Goal: Communication & Community: Share content

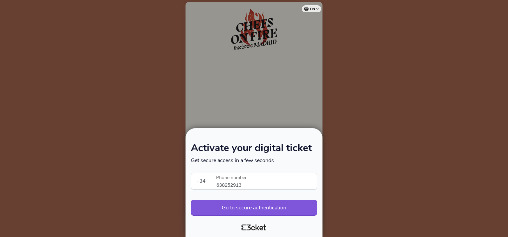
select select "34"
drag, startPoint x: 254, startPoint y: 186, endPoint x: 177, endPoint y: 187, distance: 76.8
click at [177, 187] on div "Activate your digital ticket Get secure access in a few seconds +34 Portugal (+…" at bounding box center [254, 118] width 508 height 237
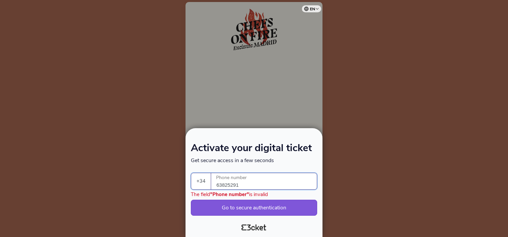
type input "638252913"
drag, startPoint x: 260, startPoint y: 210, endPoint x: 260, endPoint y: 204, distance: 6.3
click at [260, 204] on button "Go to secure authentication" at bounding box center [254, 207] width 126 height 16
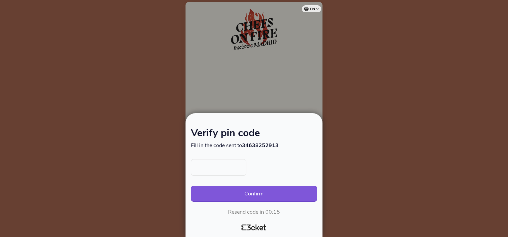
click at [223, 169] on input "text" at bounding box center [218, 167] width 55 height 17
type input "1244"
click at [253, 198] on button "Confirm" at bounding box center [254, 193] width 126 height 16
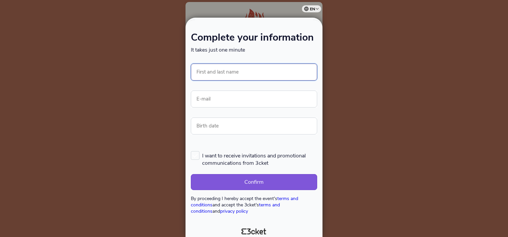
click at [228, 77] on input "First and last name" at bounding box center [254, 71] width 126 height 17
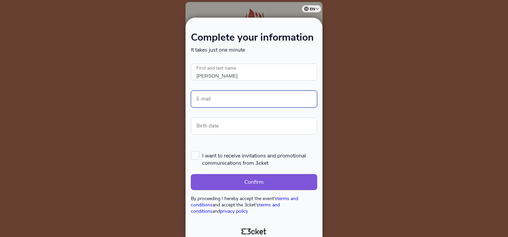
type input "[PERSON_NAME]"
type input "macarena.alvear-x@suntory.com"
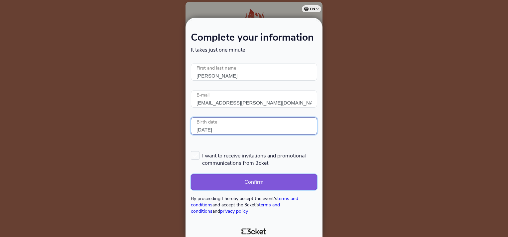
type input "28/07/1994"
click at [290, 182] on button "Confirm" at bounding box center [254, 182] width 126 height 16
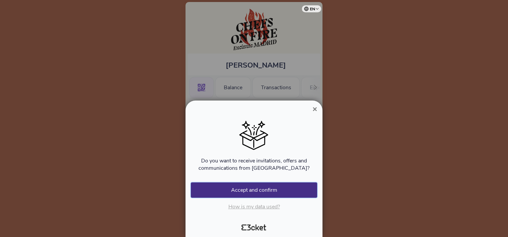
click at [290, 189] on button "Accept and confirm" at bounding box center [254, 189] width 126 height 15
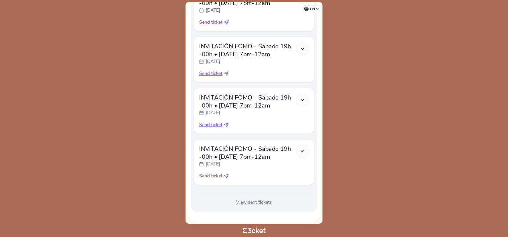
scroll to position [1079, 0]
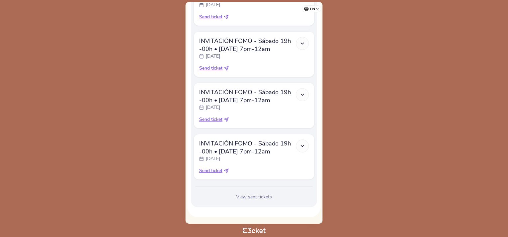
click at [251, 196] on div "View sent tickets" at bounding box center [253, 196] width 121 height 7
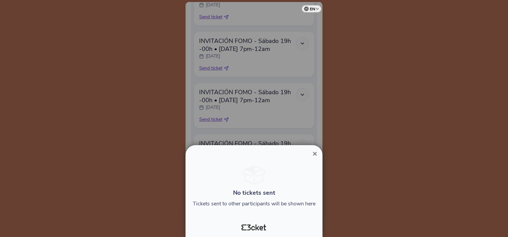
click at [315, 153] on span "×" at bounding box center [314, 153] width 5 height 9
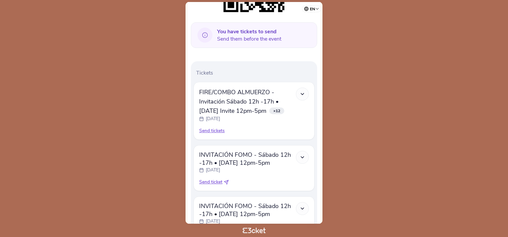
scroll to position [163, 0]
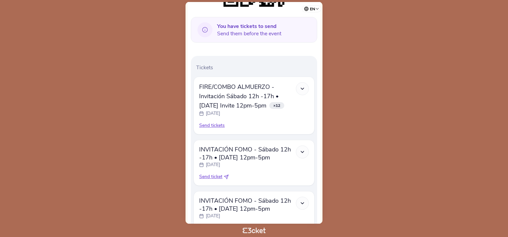
click at [303, 88] on polyline at bounding box center [302, 88] width 3 height 1
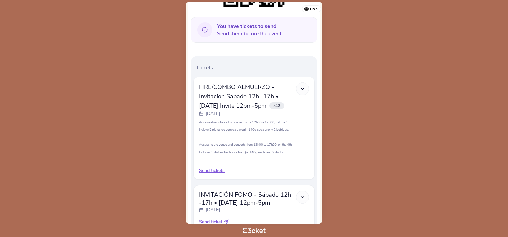
click at [209, 167] on div "Send tickets" at bounding box center [254, 170] width 110 height 7
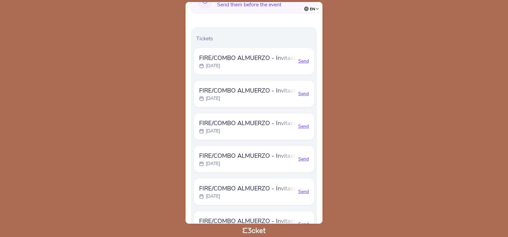
scroll to position [192, 0]
click at [302, 60] on div "Send" at bounding box center [303, 61] width 11 height 7
select select "34"
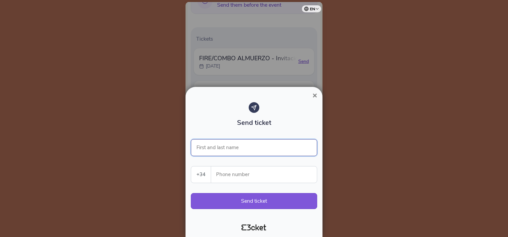
click at [255, 149] on input "First and last name" at bounding box center [254, 147] width 126 height 17
click at [249, 172] on input "Phone number" at bounding box center [266, 174] width 100 height 16
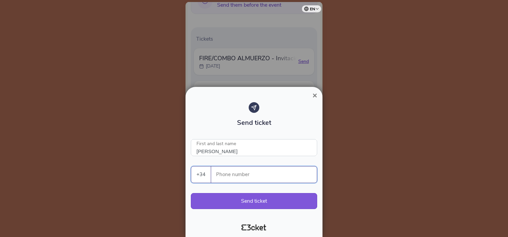
type input "[PERSON_NAME]"
type input "660586126"
click at [256, 200] on button "Send ticket" at bounding box center [254, 201] width 126 height 16
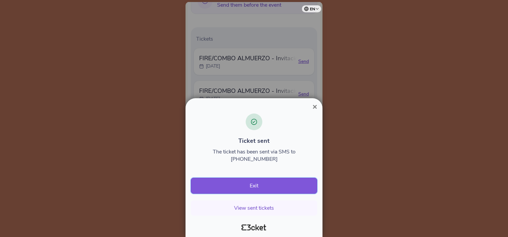
click at [281, 183] on button "Exit" at bounding box center [254, 185] width 126 height 16
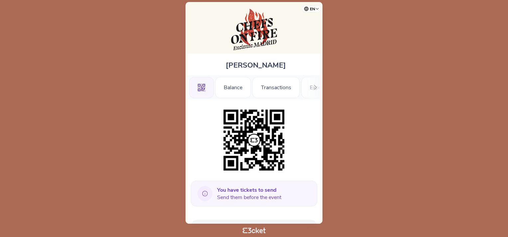
scroll to position [79, 0]
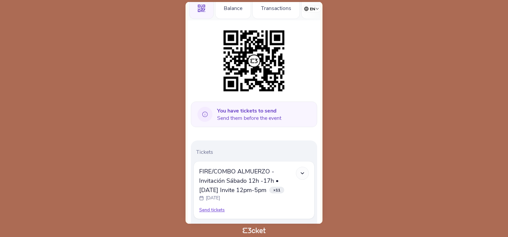
click at [207, 209] on div "Send tickets" at bounding box center [254, 209] width 110 height 7
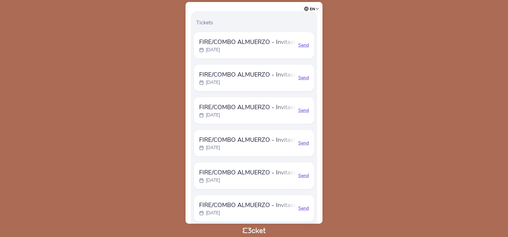
scroll to position [184, 0]
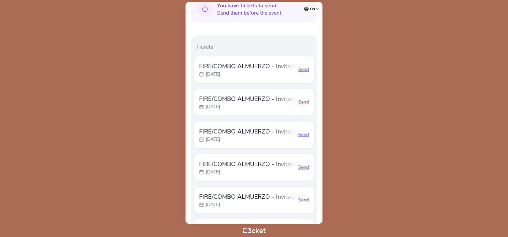
click at [302, 70] on div "Send" at bounding box center [303, 69] width 11 height 7
select select "34"
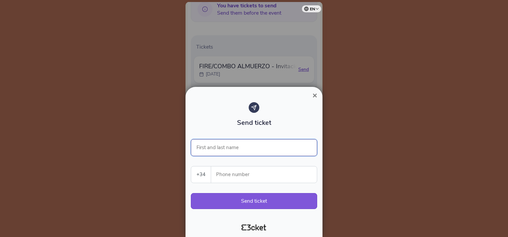
click at [230, 144] on input "First and last name" at bounding box center [254, 147] width 126 height 17
type input "o"
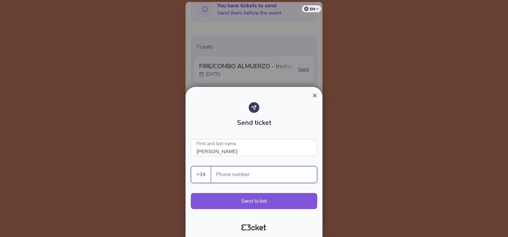
click at [232, 175] on input "Phone number" at bounding box center [266, 174] width 100 height 16
type input "[PERSON_NAME]"
type input "660586126"
click at [261, 205] on button "Send ticket" at bounding box center [254, 201] width 126 height 16
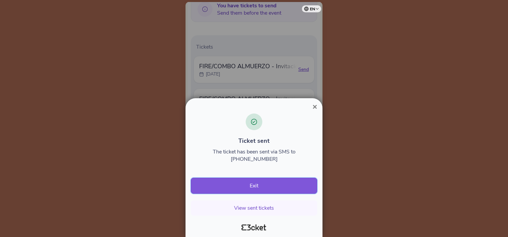
click at [257, 189] on button "Exit" at bounding box center [254, 185] width 126 height 16
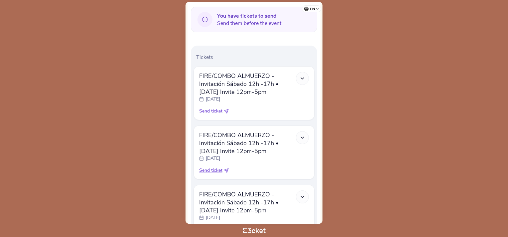
scroll to position [175, 0]
click at [302, 76] on icon at bounding box center [302, 77] width 6 height 6
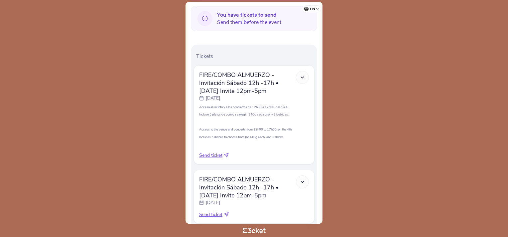
click at [213, 155] on span "Send ticket" at bounding box center [210, 155] width 23 height 7
select select "34"
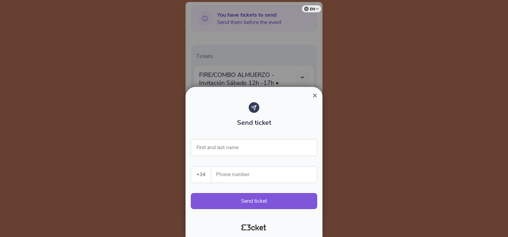
click at [314, 95] on span "×" at bounding box center [314, 95] width 5 height 9
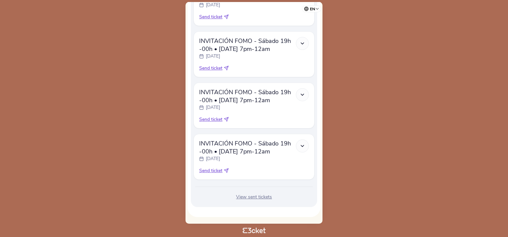
scroll to position [1658, 0]
click at [253, 197] on div "View sent tickets" at bounding box center [253, 196] width 121 height 7
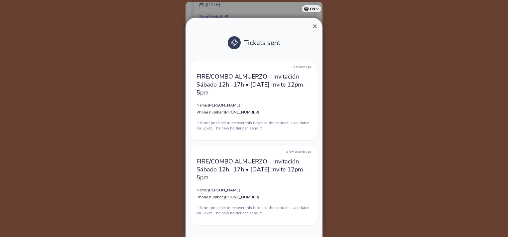
scroll to position [16, 0]
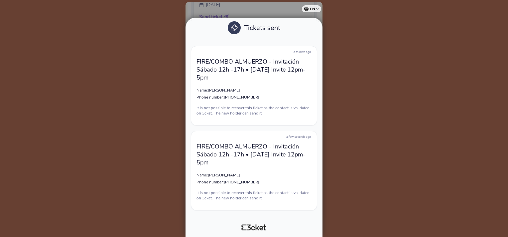
click at [312, 29] on div "Tickets sent" at bounding box center [254, 28] width 126 height 20
click at [311, 31] on div "Tickets sent" at bounding box center [254, 28] width 126 height 20
click at [215, 7] on div at bounding box center [254, 118] width 508 height 237
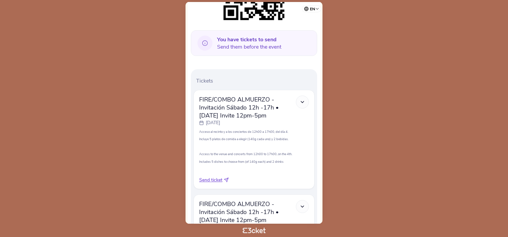
scroll to position [173, 0]
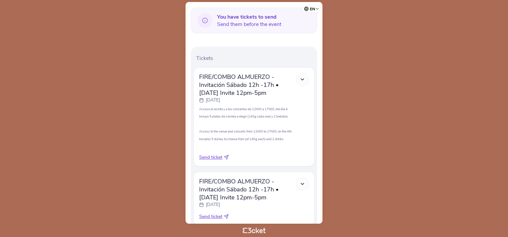
click at [213, 156] on span "Send ticket" at bounding box center [210, 157] width 23 height 7
select select "34"
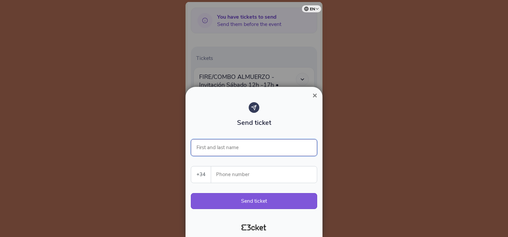
click at [235, 151] on input "First and last name" at bounding box center [254, 147] width 126 height 17
click at [226, 173] on input "Phone number" at bounding box center [266, 174] width 100 height 16
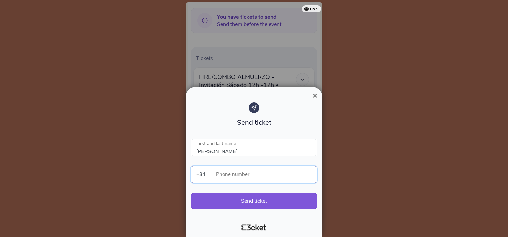
type input "Jose Puertas"
type input "660586126"
click at [251, 198] on button "Send ticket" at bounding box center [254, 201] width 126 height 16
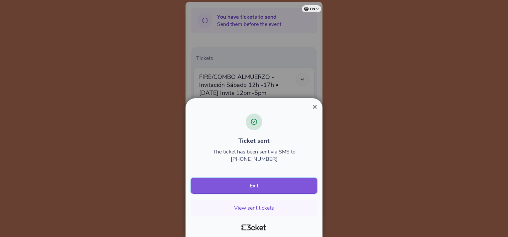
click at [266, 183] on button "Exit" at bounding box center [254, 185] width 126 height 16
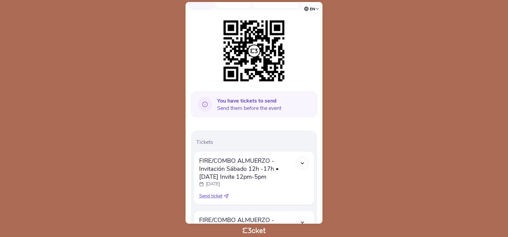
scroll to position [121, 0]
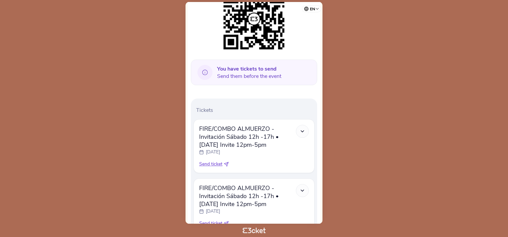
click at [214, 165] on span "Send ticket" at bounding box center [210, 163] width 23 height 7
select select "34"
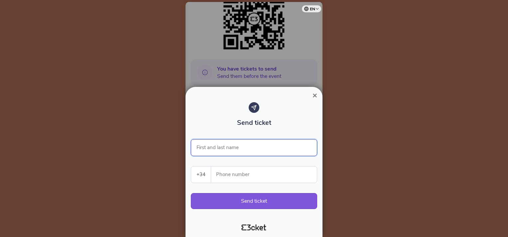
click at [236, 150] on input "First and last name" at bounding box center [254, 147] width 126 height 17
type input "Jose Puertas"
click at [237, 182] on input "Phone number" at bounding box center [266, 174] width 100 height 16
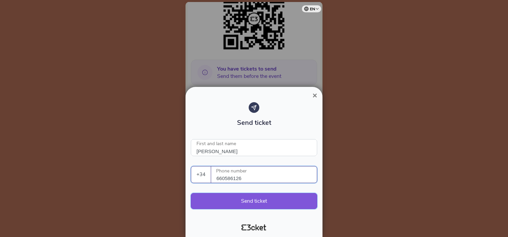
type input "660586126"
click at [260, 196] on button "Send ticket" at bounding box center [254, 201] width 126 height 16
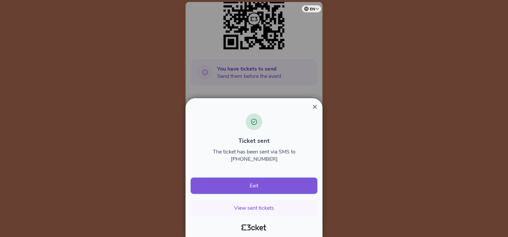
click at [267, 184] on button "Exit" at bounding box center [254, 185] width 126 height 16
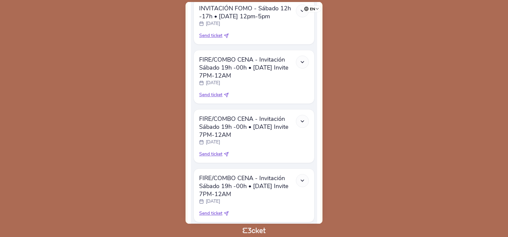
scroll to position [1322, 0]
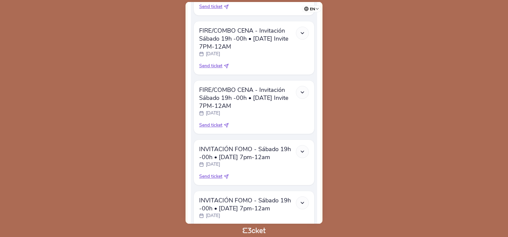
click at [220, 69] on span "Send ticket" at bounding box center [210, 65] width 23 height 7
select select "34"
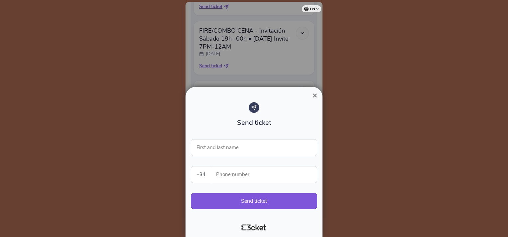
click at [315, 94] on span "×" at bounding box center [314, 95] width 5 height 9
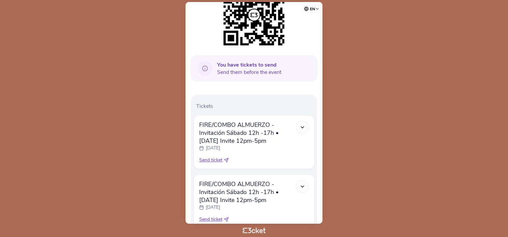
scroll to position [146, 0]
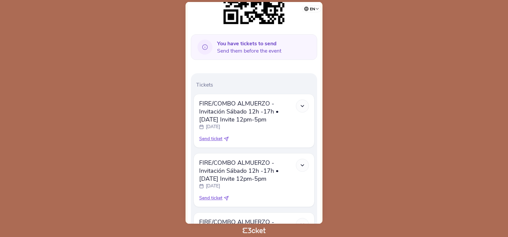
click at [213, 139] on span "Send ticket" at bounding box center [210, 138] width 23 height 7
select select "34"
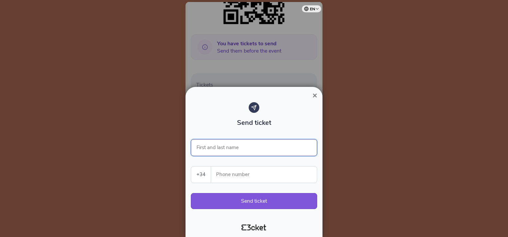
click at [227, 146] on input "First and last name" at bounding box center [254, 147] width 126 height 17
type input "Macarena alvear"
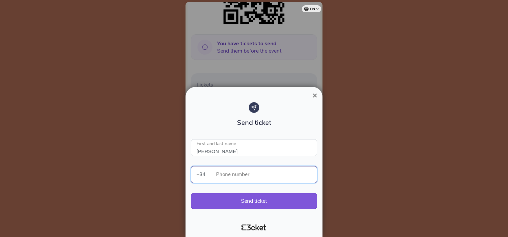
click at [243, 176] on input "Phone number" at bounding box center [266, 174] width 100 height 16
type input "611166494"
click at [255, 198] on button "Send ticket" at bounding box center [254, 201] width 126 height 16
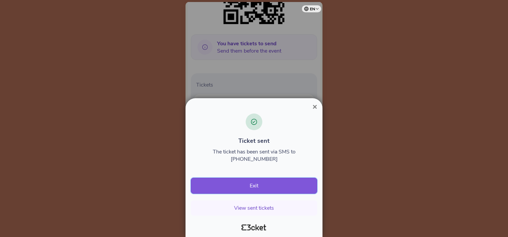
click at [256, 185] on button "Exit" at bounding box center [254, 185] width 126 height 16
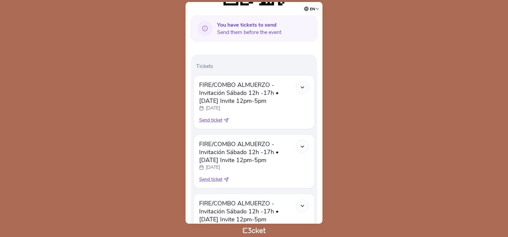
scroll to position [167, 0]
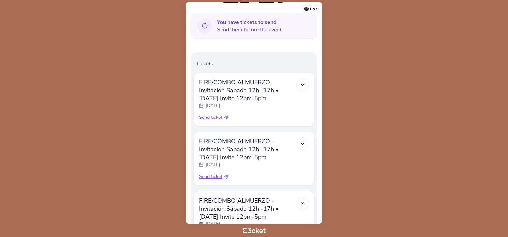
click at [211, 119] on span "Send ticket" at bounding box center [210, 117] width 23 height 7
select select "34"
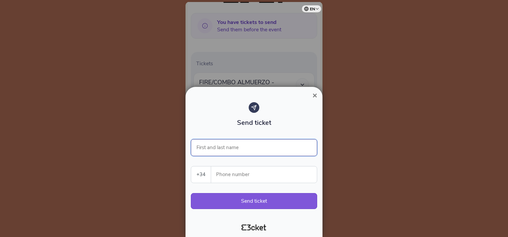
click at [226, 143] on input "First and last name" at bounding box center [254, 147] width 126 height 17
type input "[PERSON_NAME]"
click at [228, 177] on input "Phone number" at bounding box center [266, 174] width 100 height 16
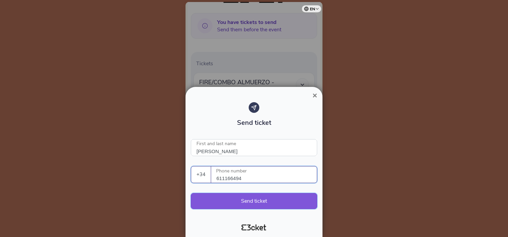
type input "611166494"
click at [254, 198] on button "Send ticket" at bounding box center [254, 201] width 126 height 16
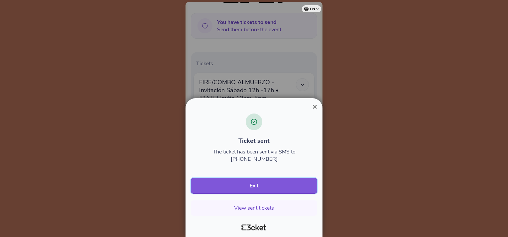
click at [270, 186] on button "Exit" at bounding box center [254, 185] width 126 height 16
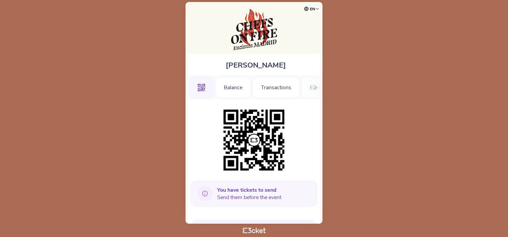
scroll to position [112, 0]
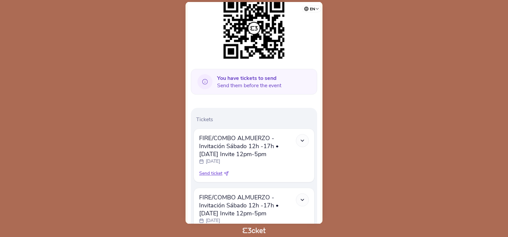
click at [211, 173] on span "Send ticket" at bounding box center [210, 173] width 23 height 7
select select "34"
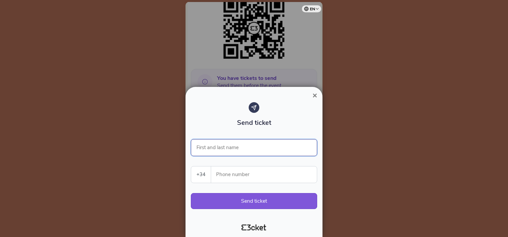
click at [228, 154] on input "First and last name" at bounding box center [254, 147] width 126 height 17
click at [232, 173] on input "Phone number" at bounding box center [266, 174] width 100 height 16
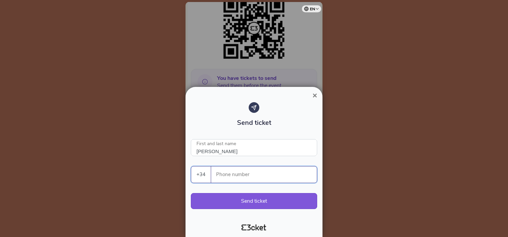
type input "Alejandro Zurita"
type input "655641414"
click at [256, 203] on button "Send ticket" at bounding box center [254, 201] width 126 height 16
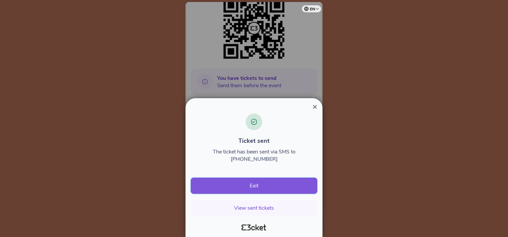
click at [260, 182] on button "Exit" at bounding box center [254, 185] width 126 height 16
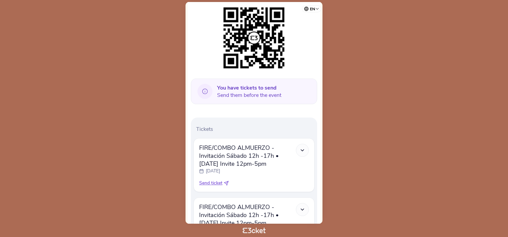
scroll to position [113, 0]
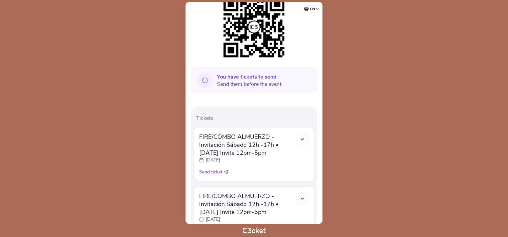
click at [216, 172] on span "Send ticket" at bounding box center [210, 171] width 23 height 7
select select "34"
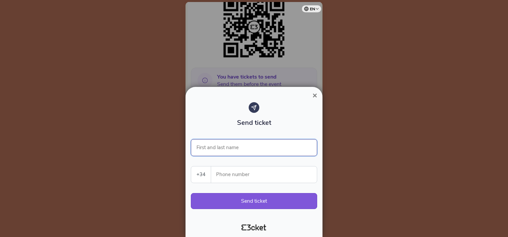
click at [232, 144] on input "First and last name" at bounding box center [254, 147] width 126 height 17
click at [230, 172] on input "Phone number" at bounding box center [266, 174] width 100 height 16
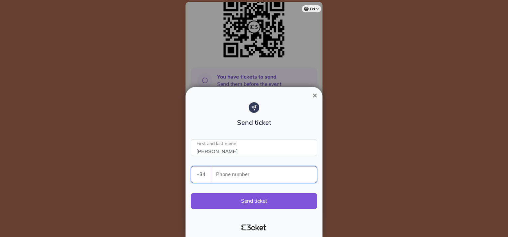
type input "[PERSON_NAME]"
type input "655641414"
click at [256, 203] on button "Send ticket" at bounding box center [254, 201] width 126 height 16
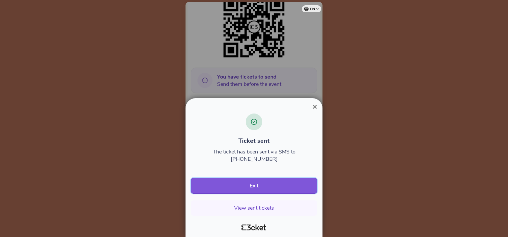
click at [257, 187] on button "Exit" at bounding box center [254, 185] width 126 height 16
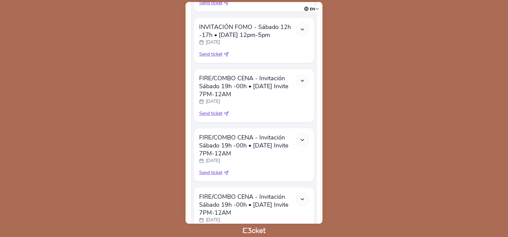
scroll to position [962, 0]
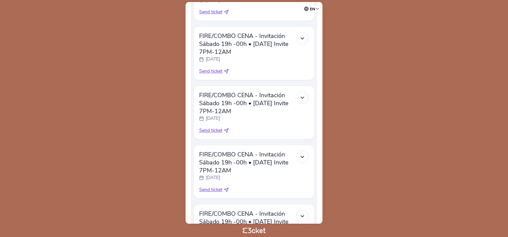
click at [213, 134] on span "Send ticket" at bounding box center [210, 130] width 23 height 7
select select "34"
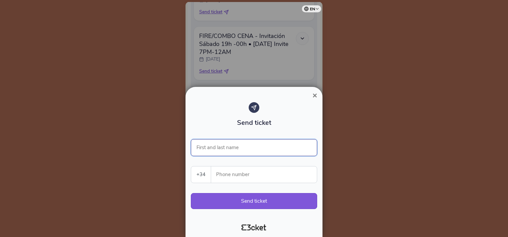
click at [223, 148] on input "First and last name" at bounding box center [254, 147] width 126 height 17
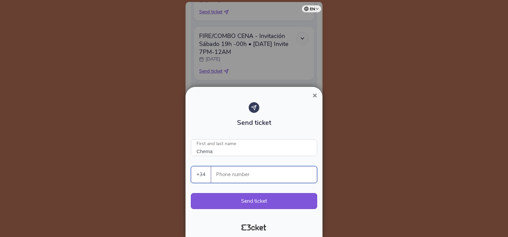
click at [229, 171] on input "Phone number" at bounding box center [266, 174] width 100 height 16
paste input "620193777"
type input "Chema"
type input "620193777"
click at [258, 200] on button "Send ticket" at bounding box center [254, 201] width 126 height 16
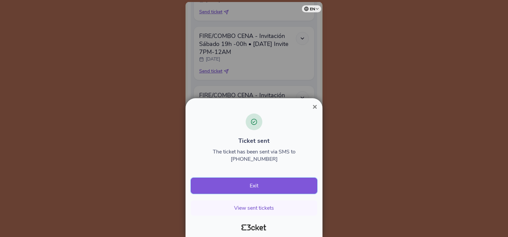
click at [265, 185] on button "Exit" at bounding box center [254, 185] width 126 height 16
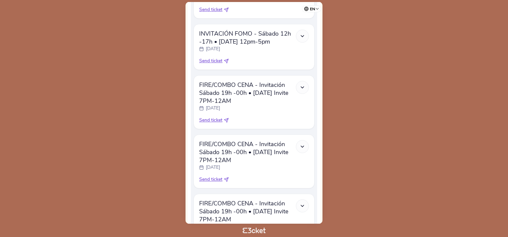
scroll to position [912, 0]
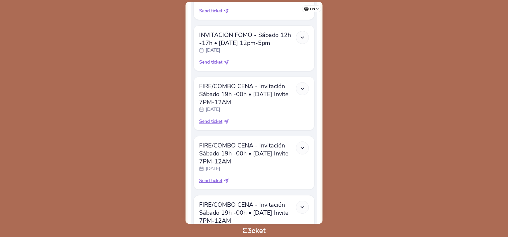
click at [209, 125] on span "Send ticket" at bounding box center [210, 121] width 23 height 7
select select "34"
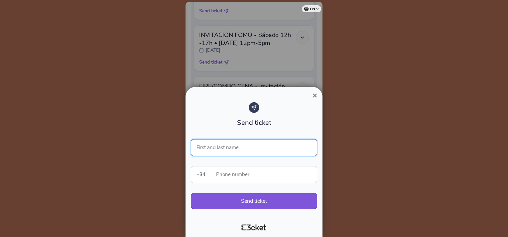
click at [221, 148] on input "First and last name" at bounding box center [254, 147] width 126 height 17
type input "Chema"
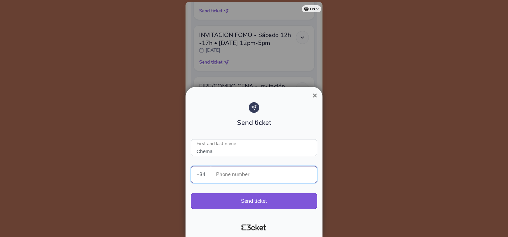
click at [228, 175] on input "Phone number" at bounding box center [266, 174] width 100 height 16
paste input "620193777"
type input "620193777"
click at [255, 197] on button "Send ticket" at bounding box center [254, 201] width 126 height 16
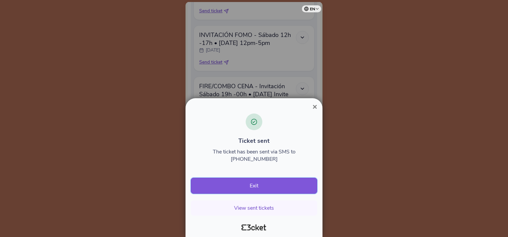
click at [256, 190] on button "Exit" at bounding box center [254, 185] width 126 height 16
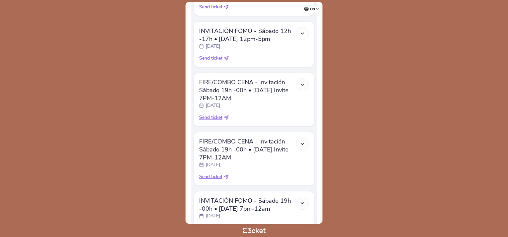
scroll to position [915, 0]
click at [214, 121] on span "Send ticket" at bounding box center [210, 117] width 23 height 7
select select "34"
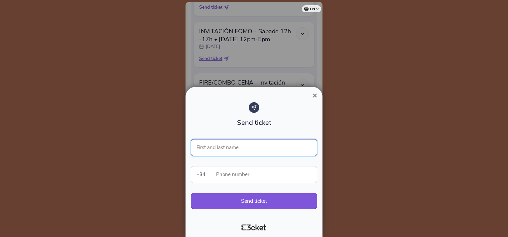
click at [233, 153] on input "First and last name" at bounding box center [254, 147] width 126 height 17
type input "Chema"
click at [227, 178] on input "Phone number" at bounding box center [266, 174] width 100 height 16
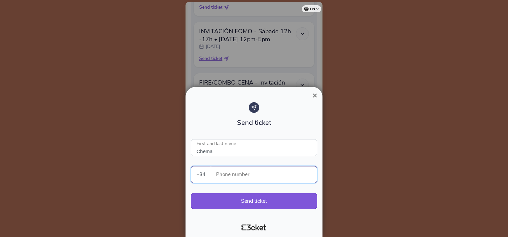
paste input "620193777"
type input "620193777"
click at [251, 202] on button "Send ticket" at bounding box center [254, 201] width 126 height 16
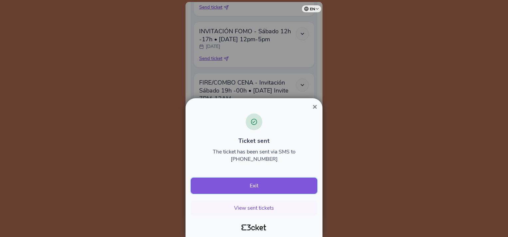
click at [262, 182] on button "Exit" at bounding box center [254, 185] width 126 height 16
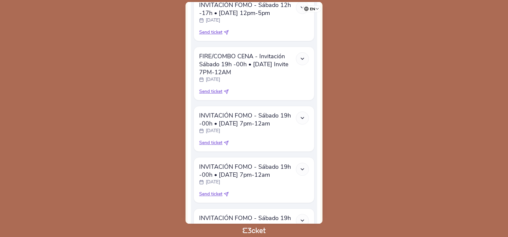
scroll to position [933, 0]
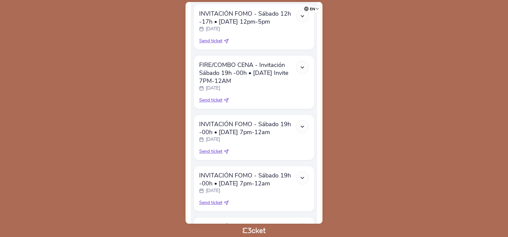
click at [210, 103] on span "Send ticket" at bounding box center [210, 100] width 23 height 7
select select "34"
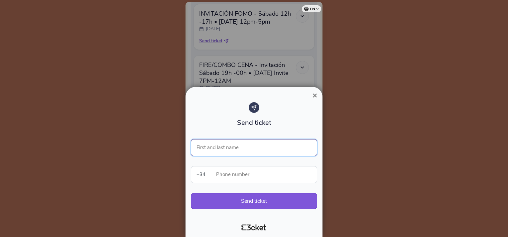
click at [233, 143] on input "First and last name" at bounding box center [254, 147] width 126 height 17
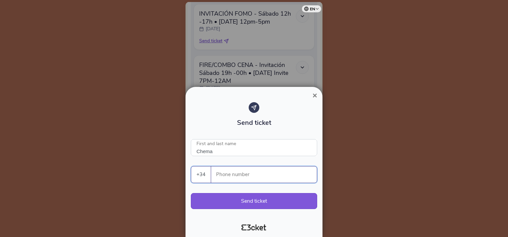
click at [227, 176] on input "Phone number" at bounding box center [266, 174] width 100 height 16
paste input "620193777"
type input "Chema"
type input "620193777"
click at [254, 201] on button "Send ticket" at bounding box center [254, 201] width 126 height 16
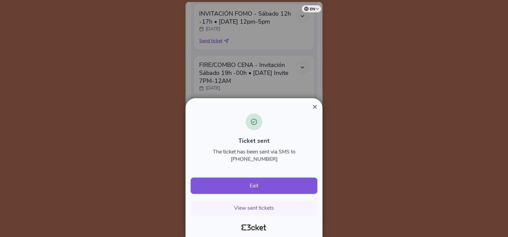
click at [257, 186] on button "Exit" at bounding box center [254, 185] width 126 height 16
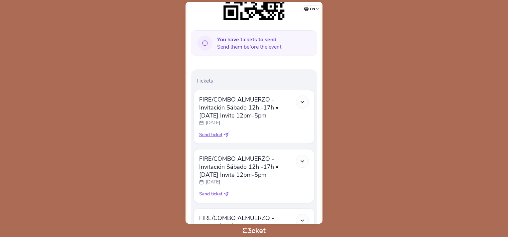
scroll to position [152, 0]
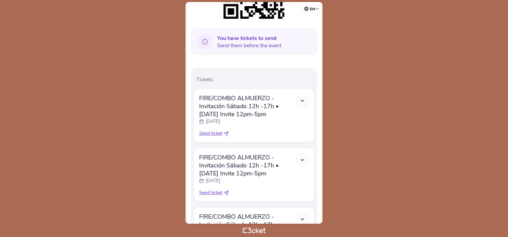
click at [213, 133] on span "Send ticket" at bounding box center [210, 133] width 23 height 7
select select "34"
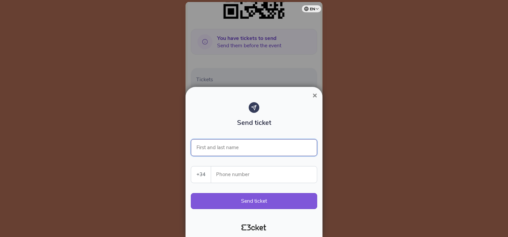
click at [227, 148] on input "First and last name" at bounding box center [254, 147] width 126 height 17
click at [228, 174] on input "Phone number" at bounding box center [266, 174] width 100 height 16
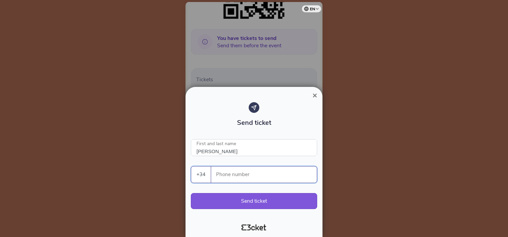
paste input "628129881"
type input "[PERSON_NAME]"
type input "628129881"
click at [257, 199] on button "Send ticket" at bounding box center [254, 201] width 126 height 16
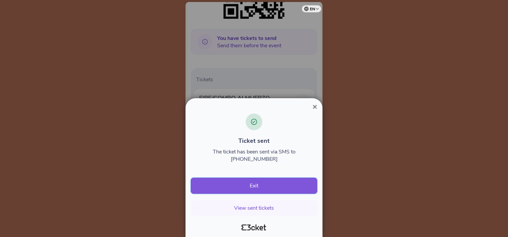
click at [254, 187] on button "Exit" at bounding box center [254, 185] width 126 height 16
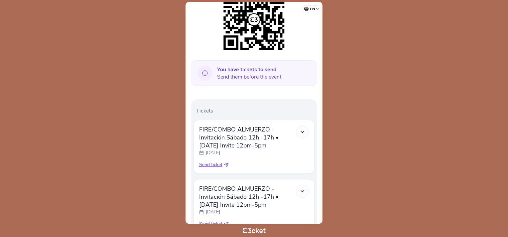
scroll to position [121, 0]
click at [213, 165] on span "Send ticket" at bounding box center [210, 163] width 23 height 7
select select "34"
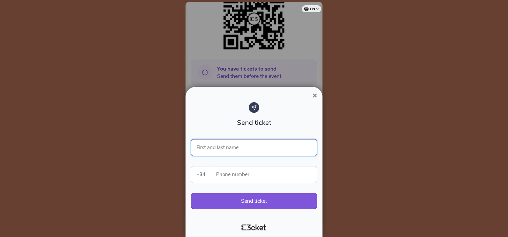
click at [227, 147] on input "First and last name" at bounding box center [254, 147] width 126 height 17
click at [230, 178] on input "Phone number" at bounding box center [266, 174] width 100 height 16
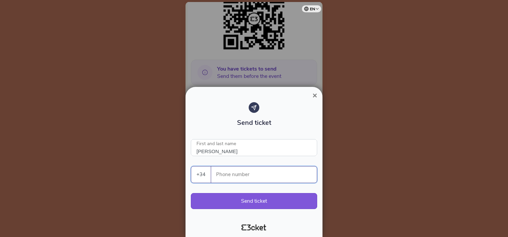
paste input "628129881"
type input "Juan Pablo"
type input "628129881"
click at [262, 196] on button "Send ticket" at bounding box center [254, 201] width 126 height 16
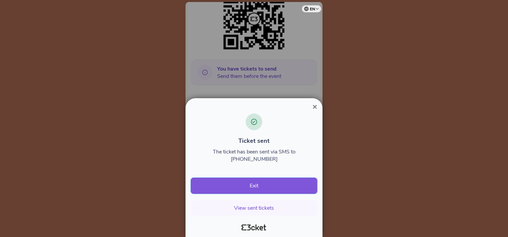
click at [242, 183] on button "Exit" at bounding box center [254, 185] width 126 height 16
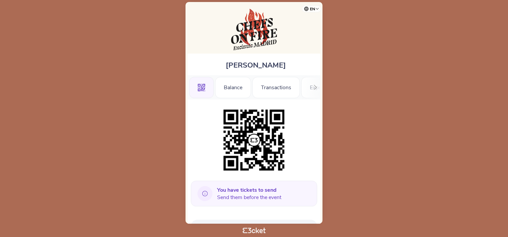
click at [207, 163] on div at bounding box center [254, 140] width 126 height 68
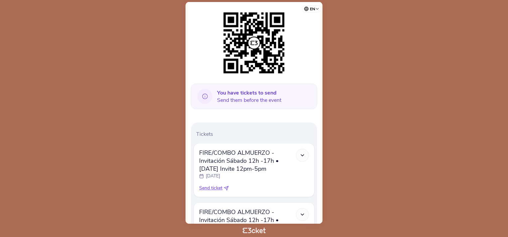
scroll to position [98, 0]
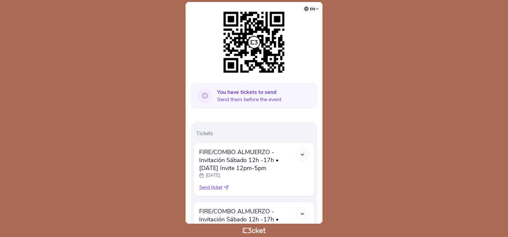
click at [207, 184] on span "Send ticket" at bounding box center [210, 187] width 23 height 7
select select "34"
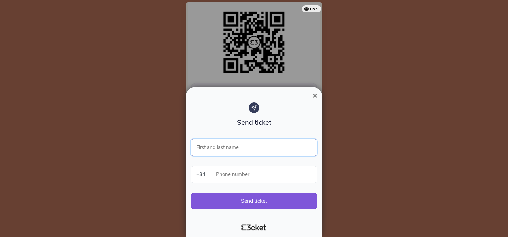
click at [240, 153] on input "First and last name" at bounding box center [254, 147] width 126 height 17
type input "Paco Tabares"
click at [234, 171] on input "Phone number" at bounding box center [266, 174] width 100 height 16
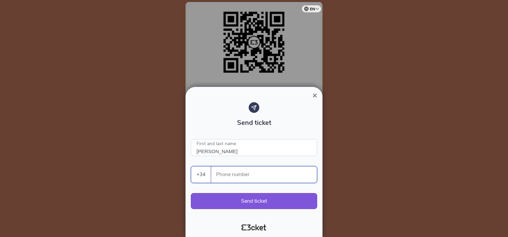
paste input "34683320467"
click at [221, 177] on input "34683320467" at bounding box center [266, 174] width 100 height 16
drag, startPoint x: 246, startPoint y: 178, endPoint x: 157, endPoint y: 174, distance: 88.5
click at [157, 174] on div "× Send ticket Paco Tabares First and last name +34 Portugal (+351) Spain (+34) …" at bounding box center [254, 118] width 508 height 237
type input "683320467"
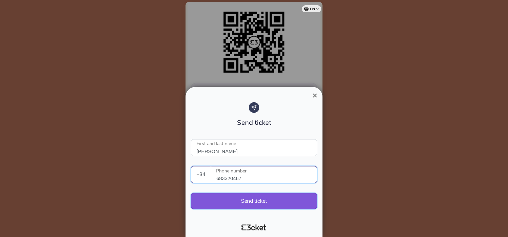
click at [242, 200] on button "Send ticket" at bounding box center [254, 201] width 126 height 16
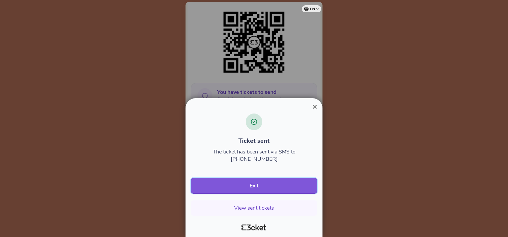
click at [249, 187] on button "Exit" at bounding box center [254, 185] width 126 height 16
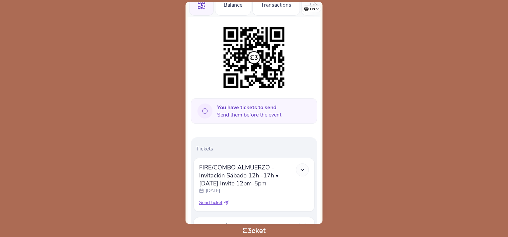
scroll to position [83, 0]
click at [213, 203] on span "Send ticket" at bounding box center [210, 201] width 23 height 7
select select "34"
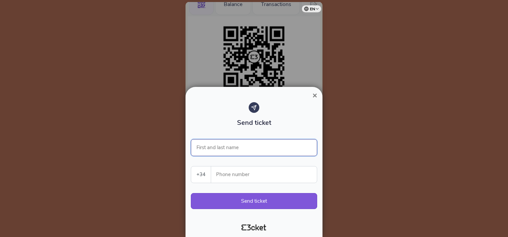
click at [233, 148] on input "First and last name" at bounding box center [254, 147] width 126 height 17
type input "[PERSON_NAME]"
click at [232, 174] on input "Phone number" at bounding box center [266, 174] width 100 height 16
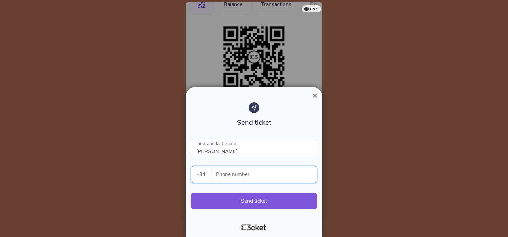
paste input "683320467"
type input "683320467"
click at [256, 199] on button "Send ticket" at bounding box center [254, 201] width 126 height 16
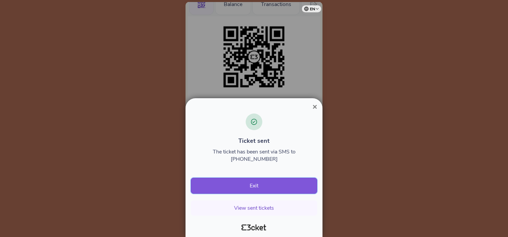
click at [259, 185] on button "Exit" at bounding box center [254, 185] width 126 height 16
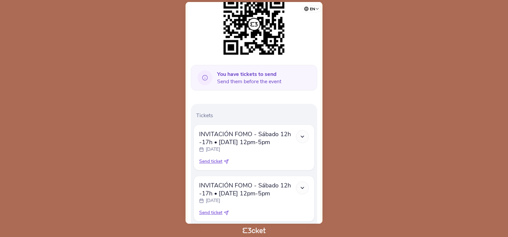
scroll to position [144, 0]
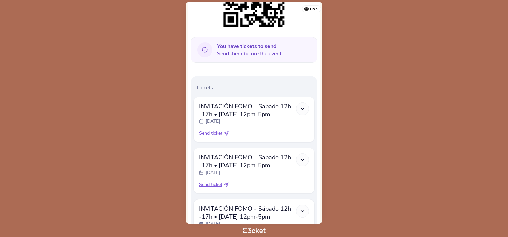
click at [213, 132] on span "Send ticket" at bounding box center [210, 133] width 23 height 7
select select "34"
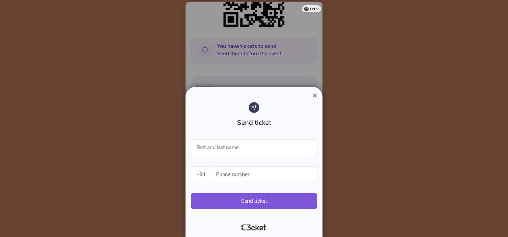
click at [315, 96] on span "×" at bounding box center [314, 95] width 5 height 9
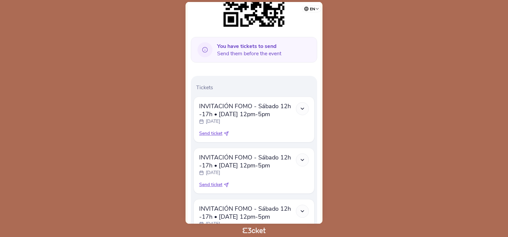
click at [211, 133] on span "Send ticket" at bounding box center [210, 133] width 23 height 7
select select "34"
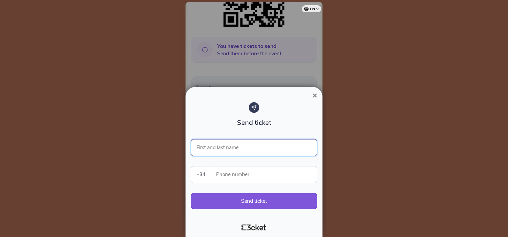
click at [222, 147] on input "First and last name" at bounding box center [254, 147] width 126 height 17
type input "A"
type input "[PERSON_NAME]"
click at [235, 170] on input "Phone number" at bounding box center [266, 174] width 100 height 16
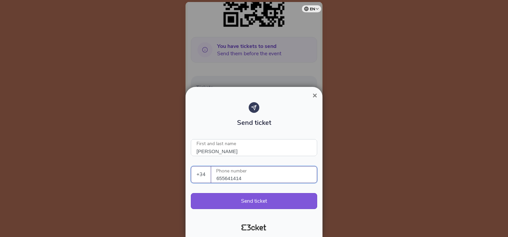
type input "655641414"
click at [254, 201] on button "Send ticket" at bounding box center [254, 201] width 126 height 16
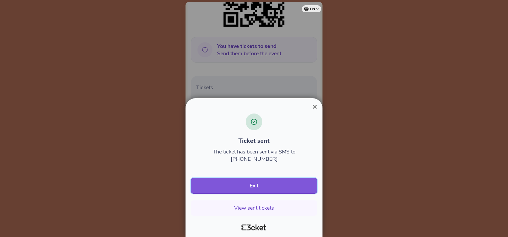
click at [252, 186] on button "Exit" at bounding box center [254, 185] width 126 height 16
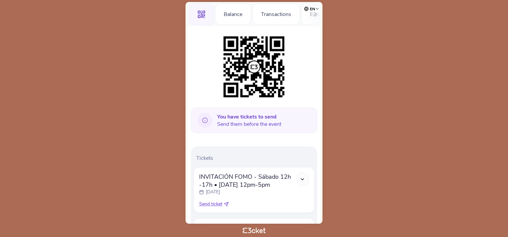
scroll to position [74, 0]
click at [211, 202] on span "Send ticket" at bounding box center [210, 203] width 23 height 7
select select "34"
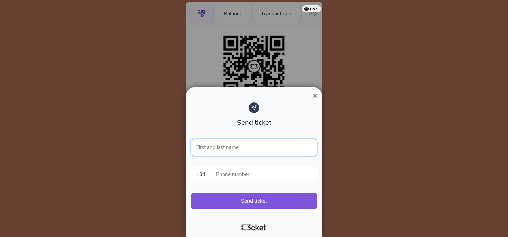
click at [223, 141] on input "First and last name" at bounding box center [254, 147] width 126 height 17
type input "Zurita"
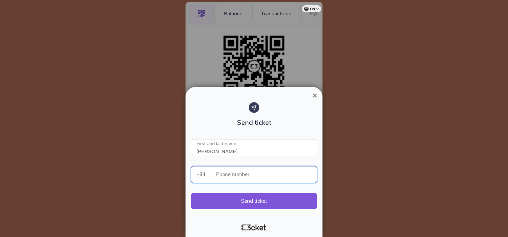
click at [223, 173] on input "Phone number" at bounding box center [266, 174] width 100 height 16
type input "655641414"
click at [241, 201] on button "Send ticket" at bounding box center [254, 201] width 126 height 16
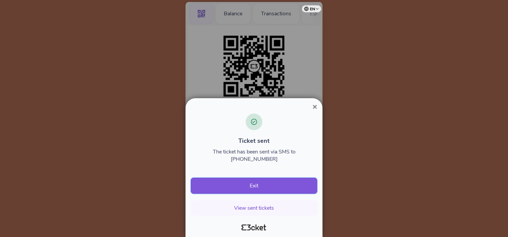
click at [252, 186] on button "Exit" at bounding box center [254, 185] width 126 height 16
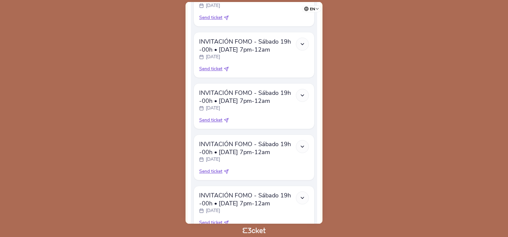
scroll to position [581, 0]
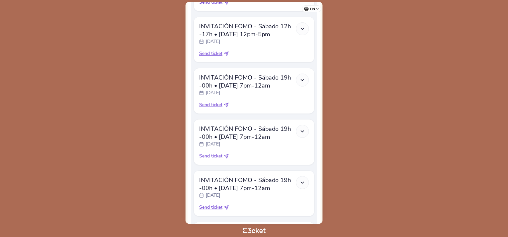
click at [212, 107] on span "Send ticket" at bounding box center [210, 104] width 23 height 7
select select "34"
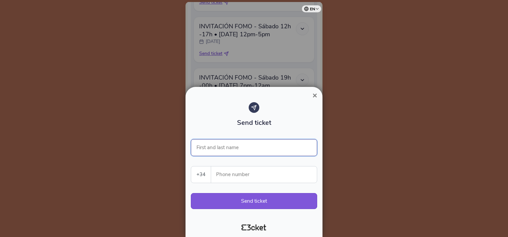
click at [219, 146] on input "First and last name" at bounding box center [254, 147] width 126 height 17
type input "Chema"
click at [225, 176] on input "Phone number" at bounding box center [266, 174] width 100 height 16
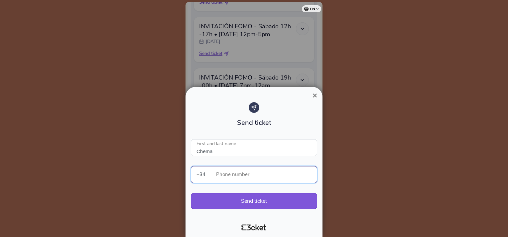
paste input "620193777"
type input "620193777"
click at [244, 198] on button "Send ticket" at bounding box center [254, 201] width 126 height 16
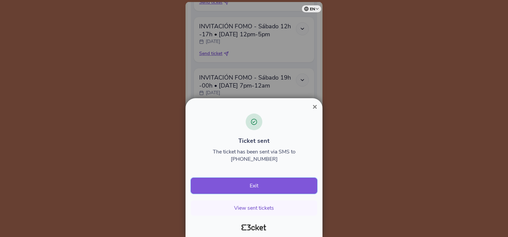
click at [247, 193] on button "Exit" at bounding box center [254, 185] width 126 height 16
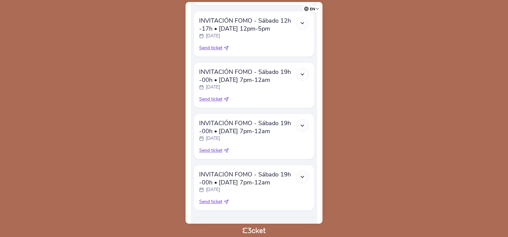
scroll to position [587, 0]
click at [215, 102] on span "Send ticket" at bounding box center [210, 99] width 23 height 7
select select "34"
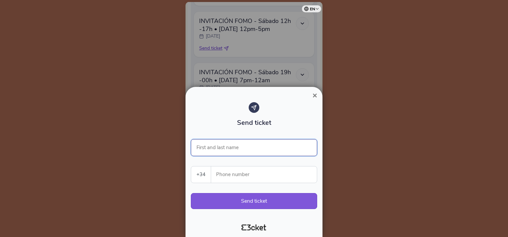
click at [223, 149] on input "First and last name" at bounding box center [254, 147] width 126 height 17
click at [221, 173] on input "Phone number" at bounding box center [266, 174] width 100 height 16
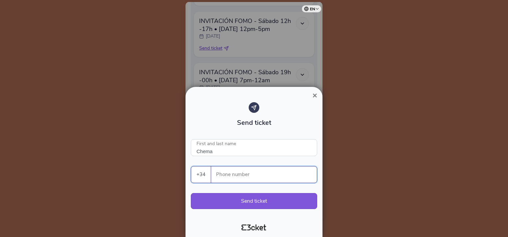
paste input "620193777"
type input "Chema"
type input "620193777"
click at [235, 200] on button "Send ticket" at bounding box center [254, 201] width 126 height 16
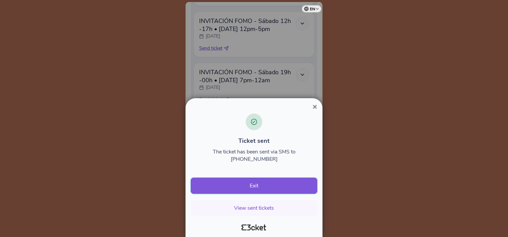
click at [261, 184] on button "Exit" at bounding box center [254, 185] width 126 height 16
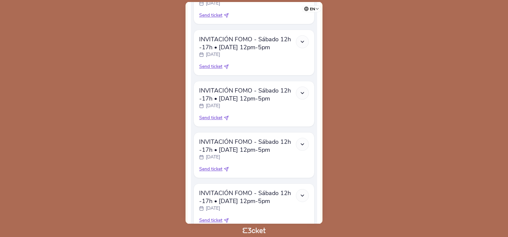
scroll to position [570, 0]
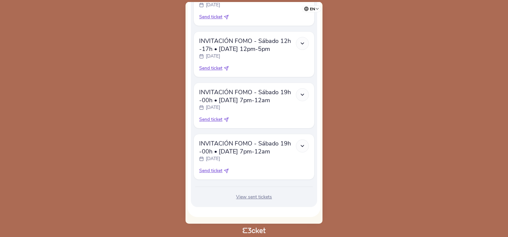
click at [213, 119] on span "Send ticket" at bounding box center [210, 119] width 23 height 7
select select "34"
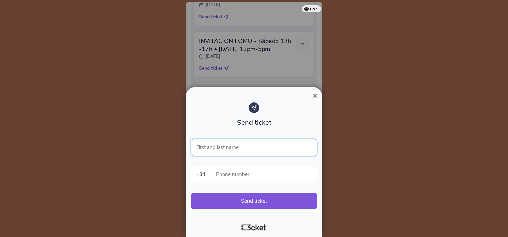
click at [232, 145] on input "First and last name" at bounding box center [254, 147] width 126 height 17
type input "Chema"
click at [226, 177] on input "Phone number" at bounding box center [266, 174] width 100 height 16
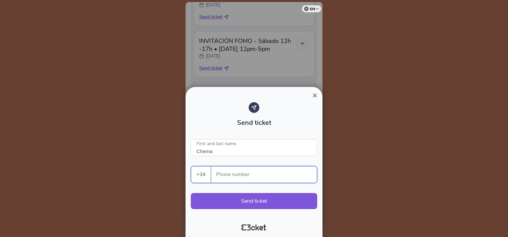
paste input "620193777"
type input "620193777"
click at [252, 199] on button "Send ticket" at bounding box center [254, 201] width 126 height 16
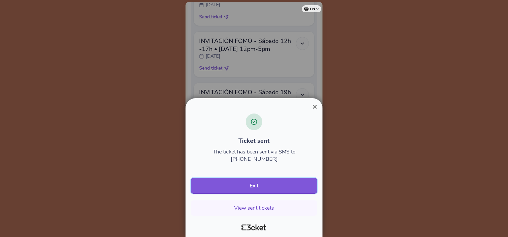
click at [251, 187] on button "Exit" at bounding box center [254, 185] width 126 height 16
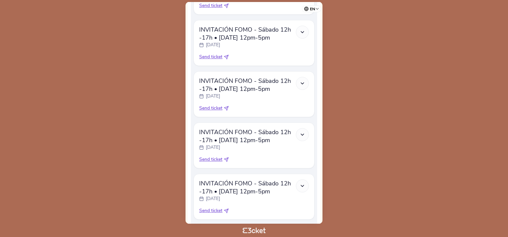
scroll to position [518, 0]
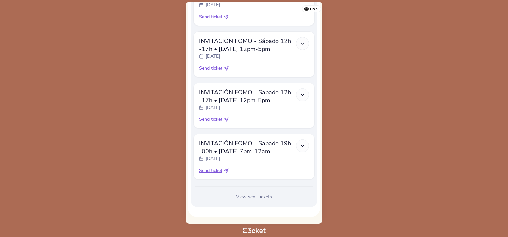
click at [213, 169] on span "Send ticket" at bounding box center [210, 170] width 23 height 7
select select "34"
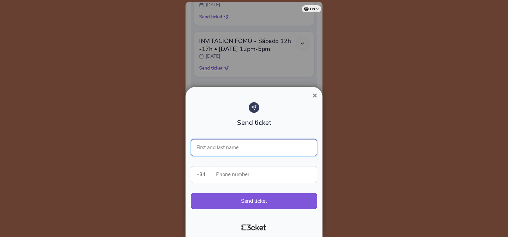
click at [233, 149] on input "First and last name" at bounding box center [254, 147] width 126 height 17
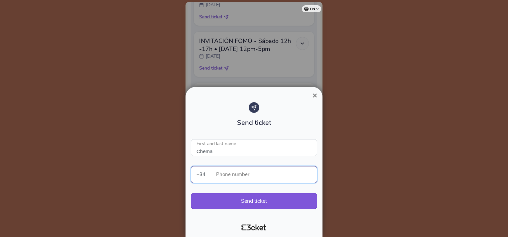
click at [228, 178] on input "Phone number" at bounding box center [266, 174] width 100 height 16
paste input "620193777"
type input "Chema"
type input "620193777"
click at [243, 202] on button "Send ticket" at bounding box center [254, 201] width 126 height 16
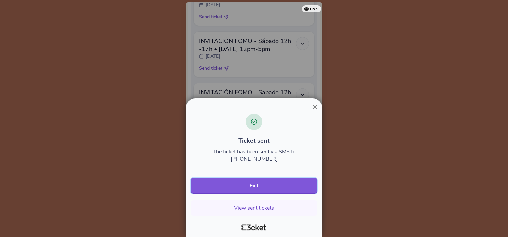
click at [255, 189] on button "Exit" at bounding box center [254, 185] width 126 height 16
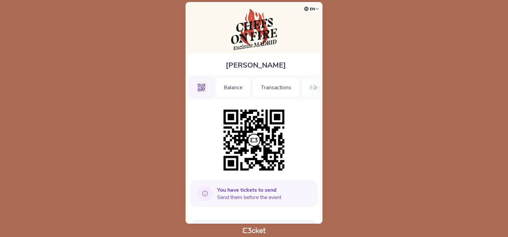
click at [250, 199] on span "You have tickets to send Send them before the event" at bounding box center [249, 193] width 64 height 15
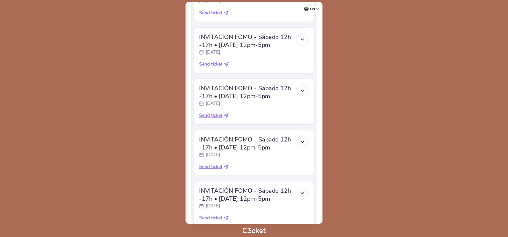
scroll to position [467, 0]
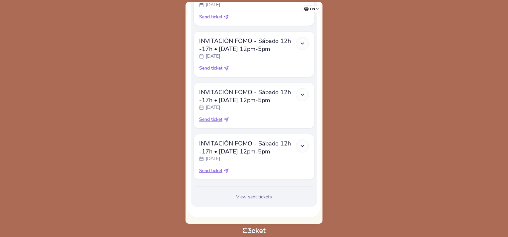
click at [248, 197] on div "View sent tickets" at bounding box center [253, 196] width 121 height 7
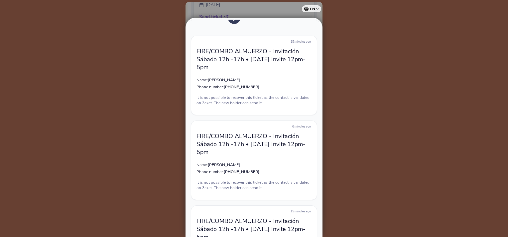
scroll to position [25, 0]
click at [340, 45] on div at bounding box center [254, 118] width 508 height 237
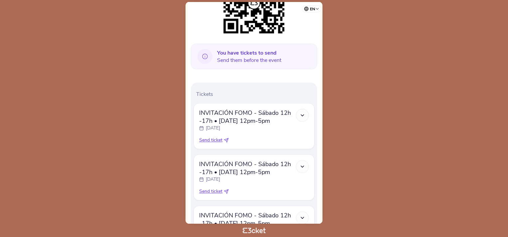
scroll to position [137, 0]
click at [211, 139] on span "Send ticket" at bounding box center [210, 139] width 23 height 7
select select "34"
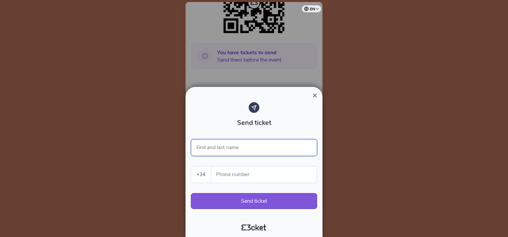
click at [222, 149] on input "First and last name" at bounding box center [254, 147] width 126 height 17
type input "[DEMOGRAPHIC_DATA]"
click at [224, 173] on input "Phone number" at bounding box center [266, 174] width 100 height 16
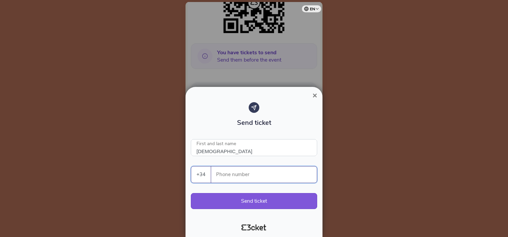
paste input "689704399"
type input "689704399"
click at [243, 201] on button "Send ticket" at bounding box center [254, 201] width 126 height 16
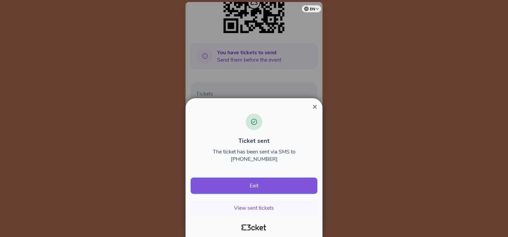
click at [256, 186] on button "Exit" at bounding box center [254, 185] width 126 height 16
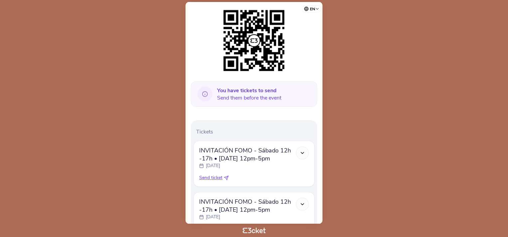
scroll to position [109, 0]
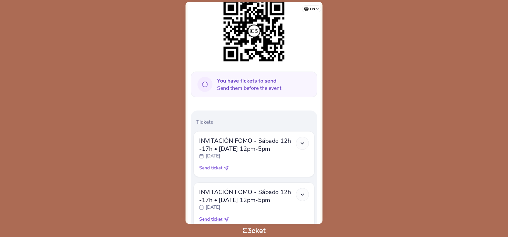
click at [214, 167] on span "Send ticket" at bounding box center [210, 167] width 23 height 7
select select "34"
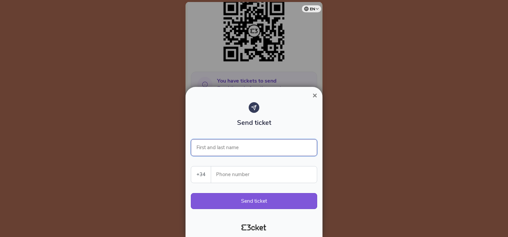
click at [234, 148] on input "First and last name" at bounding box center [254, 147] width 126 height 17
type input "[DEMOGRAPHIC_DATA]"
click at [219, 178] on input "Phone number" at bounding box center [266, 174] width 100 height 16
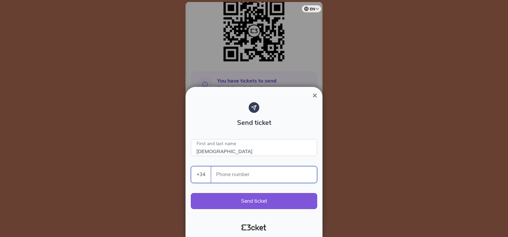
paste input "689704399"
type input "689704399"
click at [244, 194] on button "Send ticket" at bounding box center [254, 201] width 126 height 16
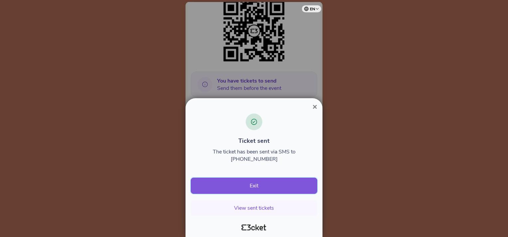
click at [240, 188] on button "Exit" at bounding box center [254, 185] width 126 height 16
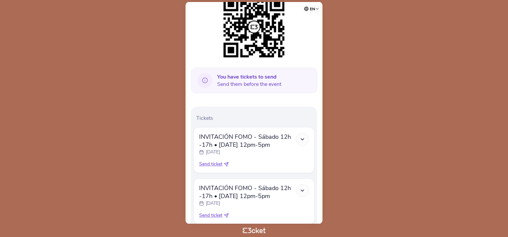
scroll to position [114, 0]
click at [213, 162] on span "Send ticket" at bounding box center [210, 163] width 23 height 7
select select "34"
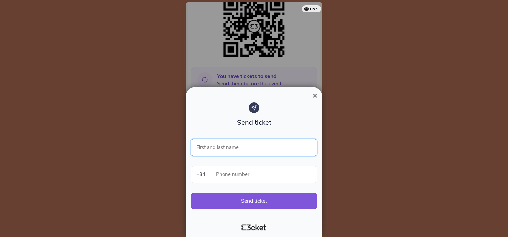
click at [227, 147] on input "First and last name" at bounding box center [254, 147] width 126 height 17
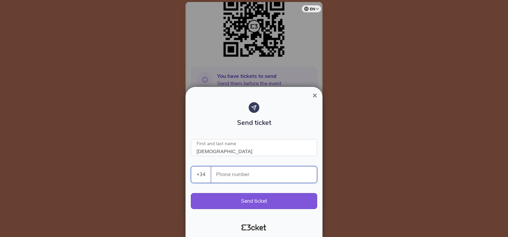
click at [225, 170] on input "Phone number" at bounding box center [266, 174] width 100 height 16
type input "[DEMOGRAPHIC_DATA]"
click at [228, 173] on input "Phone number" at bounding box center [266, 174] width 100 height 16
paste input "689704399"
type input "689704399"
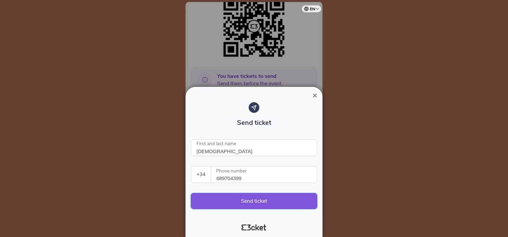
click at [246, 201] on button "Send ticket" at bounding box center [254, 201] width 126 height 16
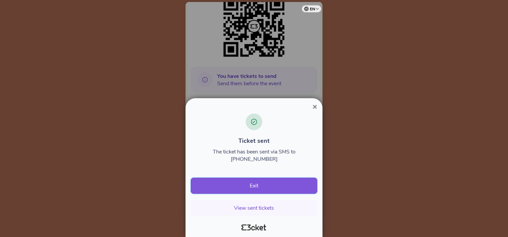
click at [250, 185] on button "Exit" at bounding box center [254, 185] width 126 height 16
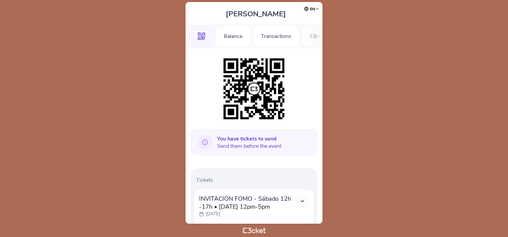
scroll to position [120, 0]
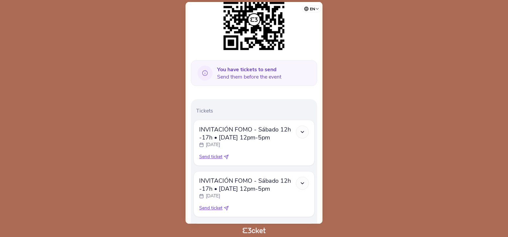
click at [216, 155] on span "Send ticket" at bounding box center [210, 156] width 23 height 7
select select "34"
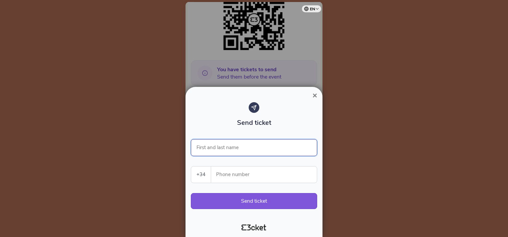
click at [226, 149] on input "First and last name" at bounding box center [254, 147] width 126 height 17
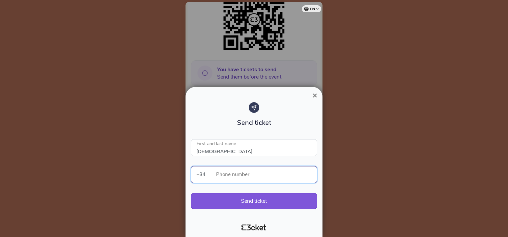
click at [224, 178] on input "Phone number" at bounding box center [266, 174] width 100 height 16
paste input "689704399"
type input "[DEMOGRAPHIC_DATA]"
type input "689704399"
click at [257, 198] on button "Send ticket" at bounding box center [254, 201] width 126 height 16
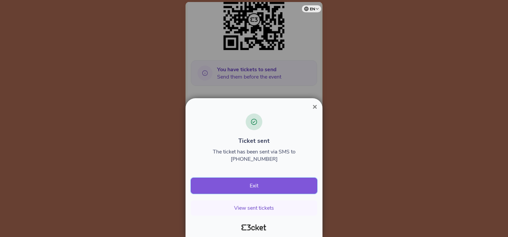
click at [269, 183] on button "Exit" at bounding box center [254, 185] width 126 height 16
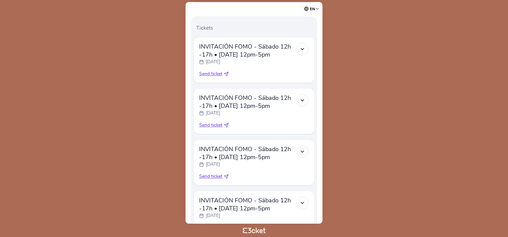
scroll to position [202, 0]
click at [215, 72] on span "Send ticket" at bounding box center [210, 74] width 23 height 7
select select "34"
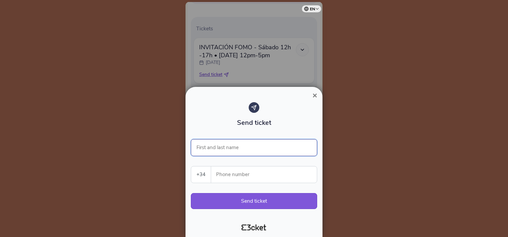
click at [221, 152] on input "First and last name" at bounding box center [254, 147] width 126 height 17
type input "Lola"
click at [227, 171] on input "Phone number" at bounding box center [266, 174] width 100 height 16
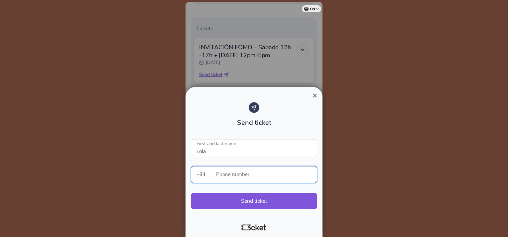
paste input "669899748"
type input "669899748"
click at [241, 199] on button "Send ticket" at bounding box center [254, 201] width 126 height 16
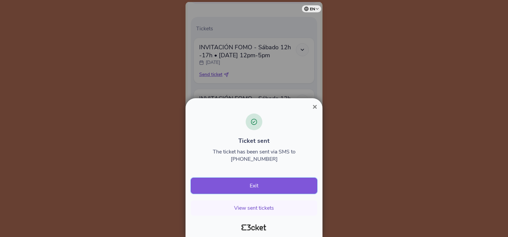
click at [255, 186] on button "Exit" at bounding box center [254, 185] width 126 height 16
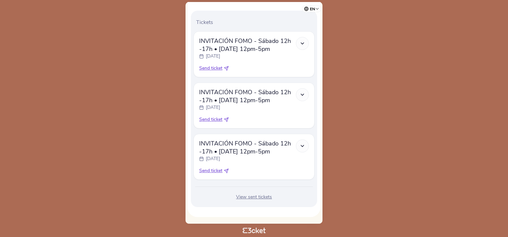
scroll to position [204, 0]
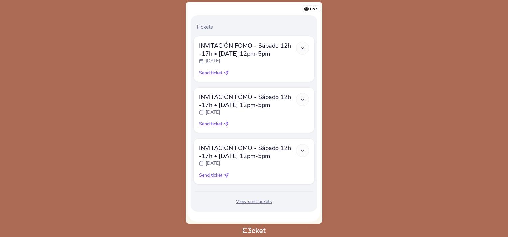
click at [212, 74] on span "Send ticket" at bounding box center [210, 72] width 23 height 7
select select "34"
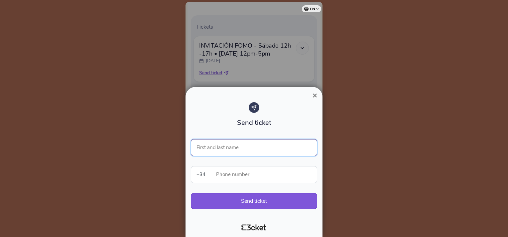
click at [235, 143] on input "First and last name" at bounding box center [254, 147] width 126 height 17
type input "Lola"
click at [228, 174] on input "Phone number" at bounding box center [266, 174] width 100 height 16
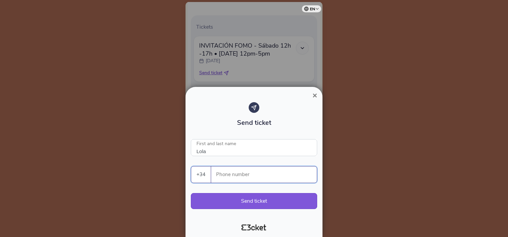
paste input "669899748"
type input "669899748"
click at [249, 199] on button "Send ticket" at bounding box center [254, 201] width 126 height 16
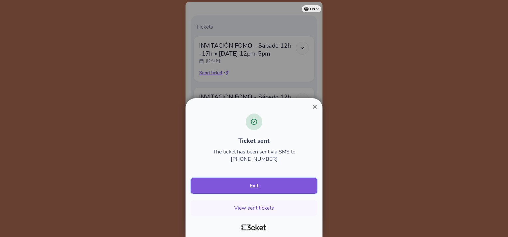
click at [253, 182] on button "Exit" at bounding box center [254, 185] width 126 height 16
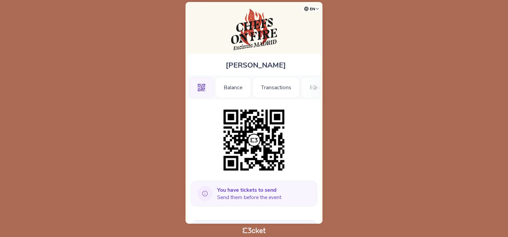
scroll to position [157, 0]
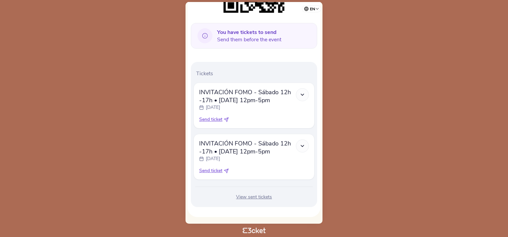
click at [213, 117] on span "Send ticket" at bounding box center [210, 119] width 23 height 7
select select "34"
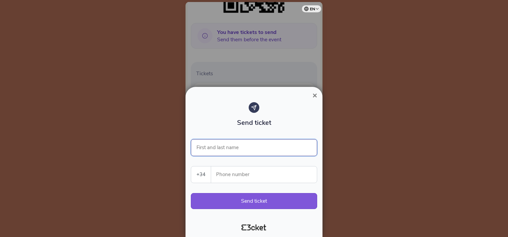
click at [225, 146] on input "First and last name" at bounding box center [254, 147] width 126 height 17
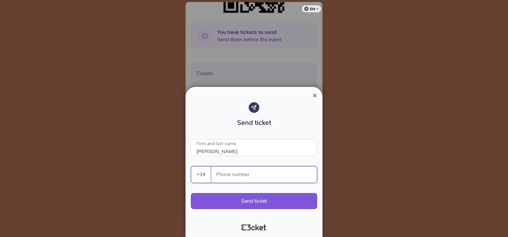
click at [223, 180] on input "Phone number" at bounding box center [266, 174] width 100 height 16
paste input "628129881"
type input "[PERSON_NAME]"
type input "628129881"
click at [266, 206] on button "Send ticket" at bounding box center [254, 201] width 126 height 16
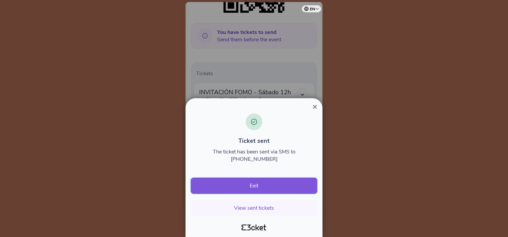
click at [255, 182] on button "Exit" at bounding box center [254, 185] width 126 height 16
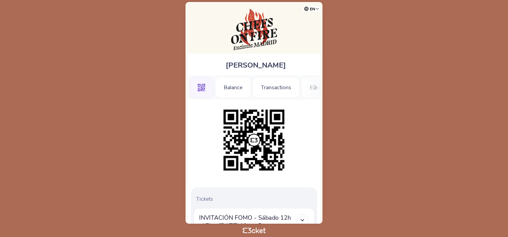
scroll to position [119, 0]
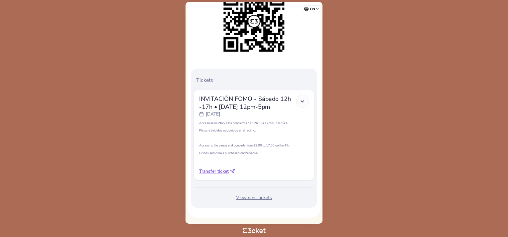
click at [214, 173] on span "Transfer ticket" at bounding box center [214, 171] width 30 height 7
select select "34"
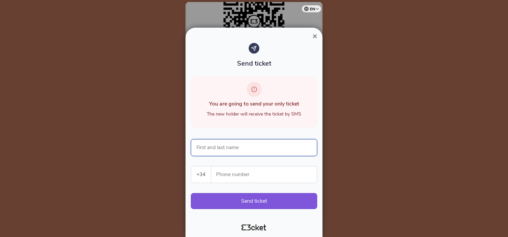
click at [234, 149] on input "First and last name" at bounding box center [254, 147] width 126 height 17
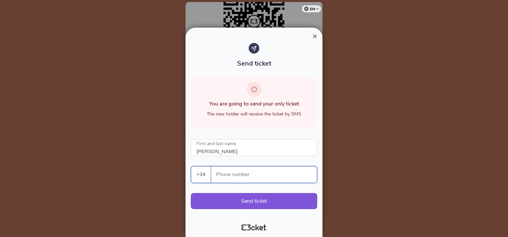
click at [230, 174] on input "Phone number" at bounding box center [266, 174] width 100 height 16
paste input "628129881"
type input "[PERSON_NAME]"
type input "628129881"
click at [266, 203] on button "Send ticket" at bounding box center [254, 201] width 126 height 16
